Goal: Transaction & Acquisition: Subscribe to service/newsletter

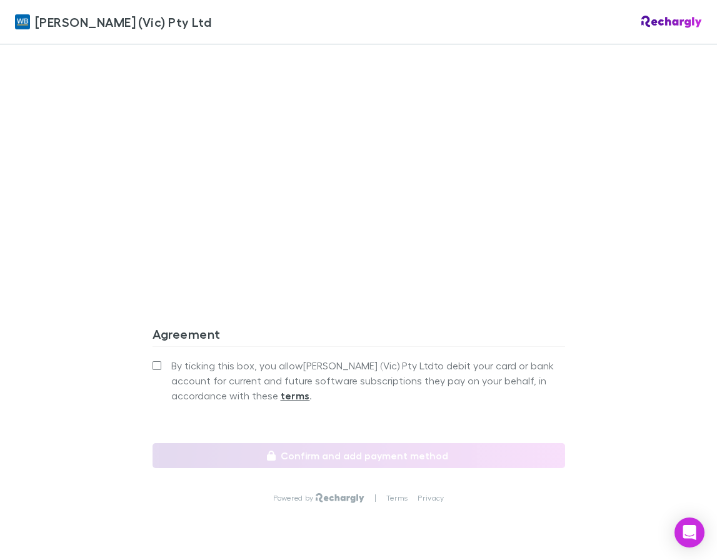
scroll to position [1106, 0]
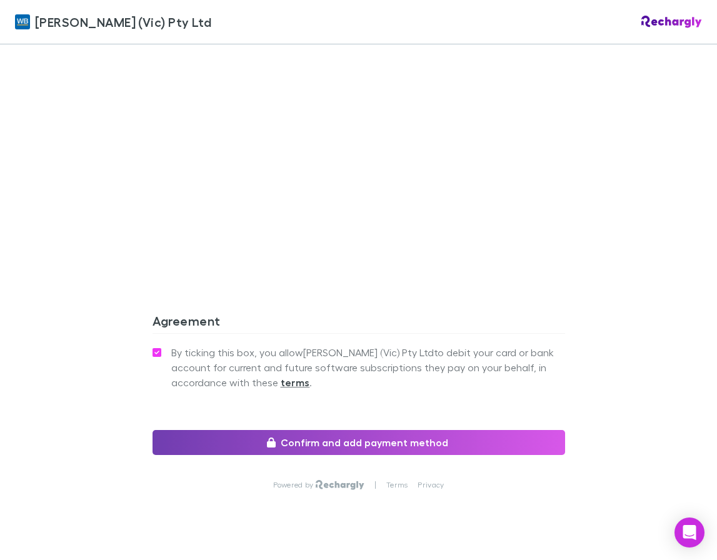
click at [363, 430] on button "Confirm and add payment method" at bounding box center [359, 442] width 413 height 25
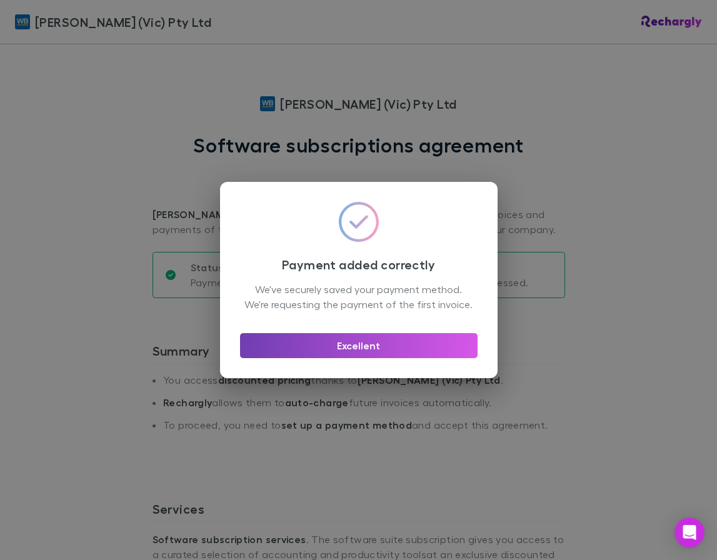
click at [370, 350] on button "Excellent" at bounding box center [359, 345] width 238 height 25
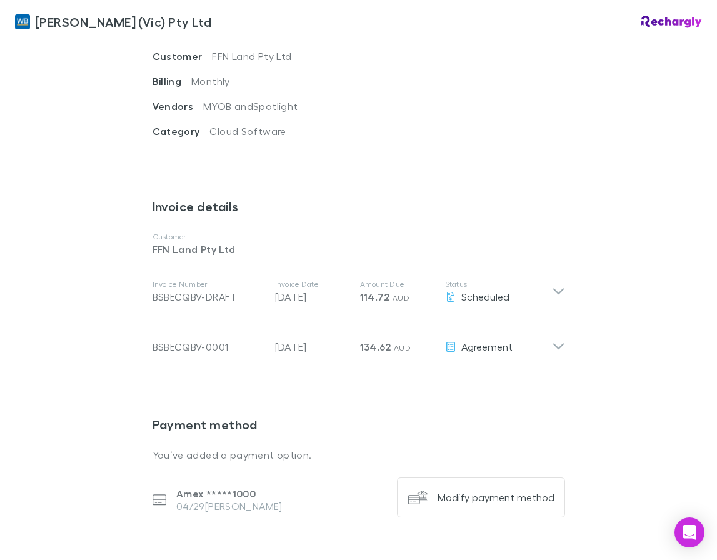
scroll to position [537, 0]
